Goal: Obtain resource: Download file/media

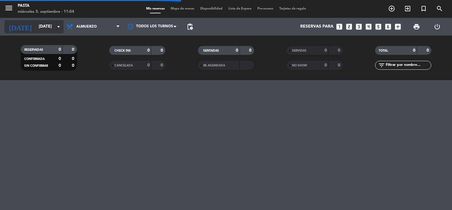
click at [54, 27] on input "mar. 2 sep." at bounding box center [64, 26] width 56 height 11
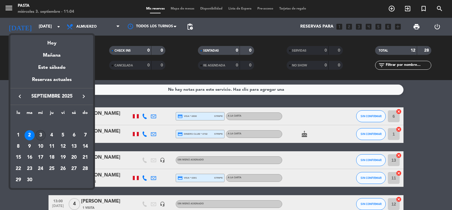
click at [41, 136] on div "3" at bounding box center [41, 135] width 10 height 10
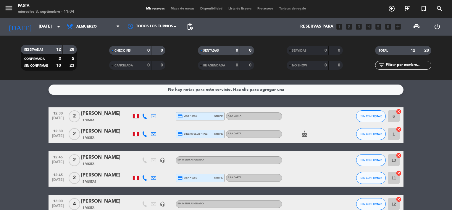
type input "[DATE]"
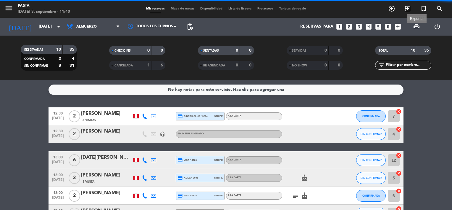
click at [418, 27] on span "print" at bounding box center [416, 26] width 7 height 7
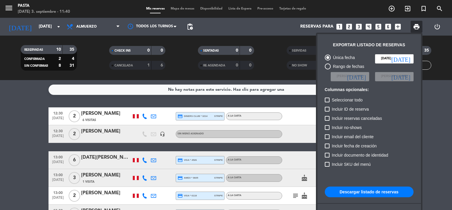
click at [381, 191] on button "Descargar listado de reservas" at bounding box center [369, 191] width 89 height 11
